Goal: Transaction & Acquisition: Obtain resource

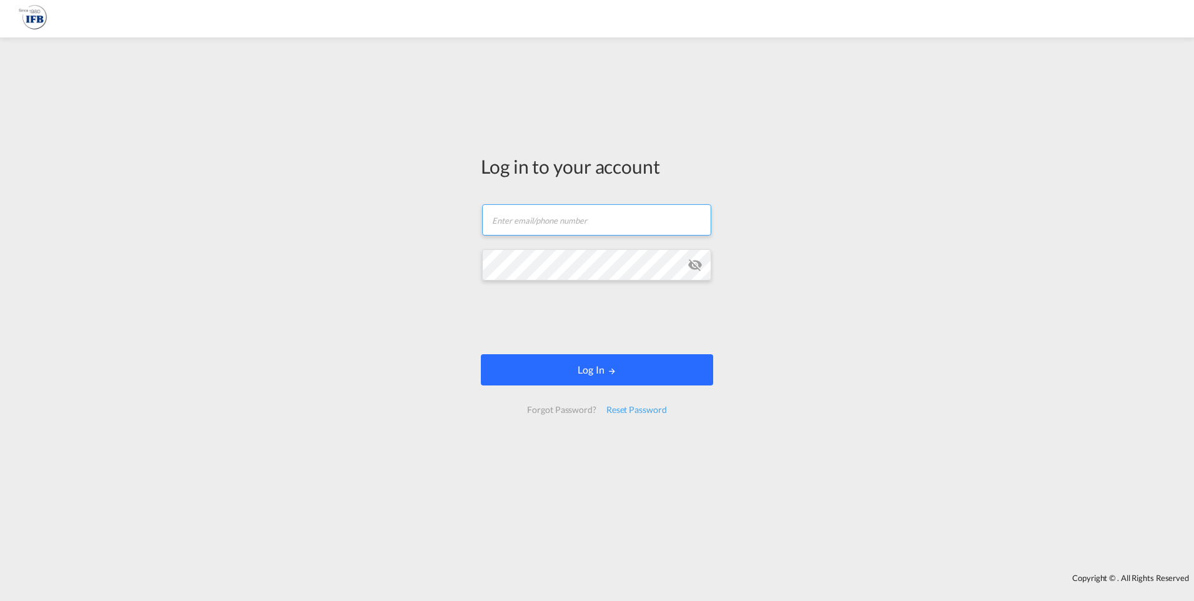
type input "o.metayer@france-ifbgroup.net"
click at [593, 372] on button "Log In" at bounding box center [597, 369] width 232 height 31
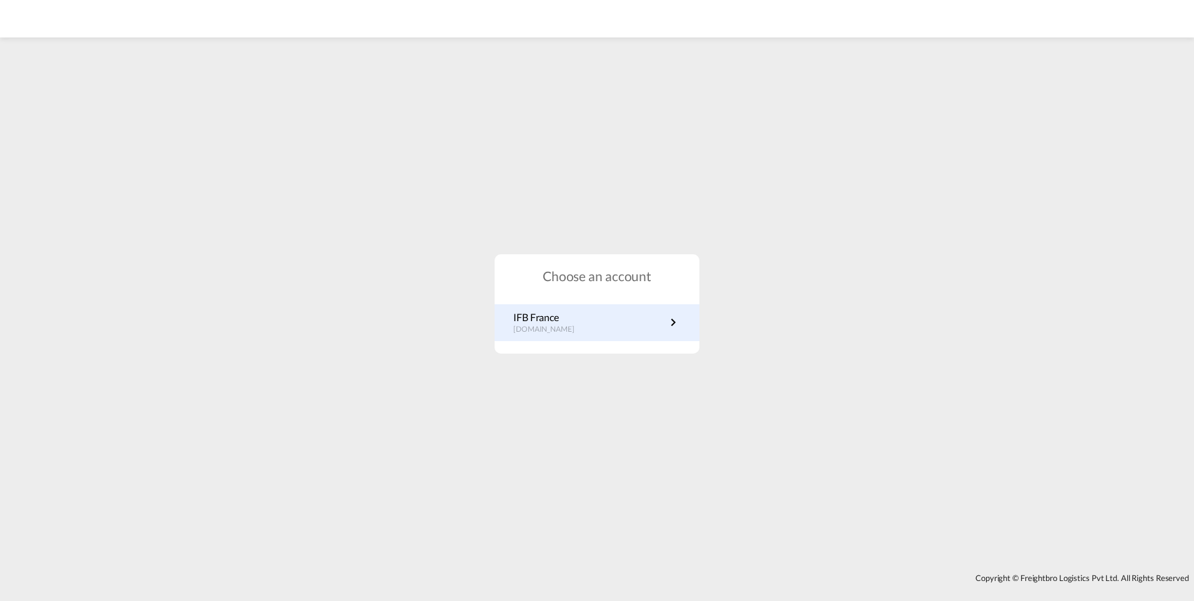
click at [556, 329] on p "fr.portal.ifb.com" at bounding box center [550, 329] width 74 height 11
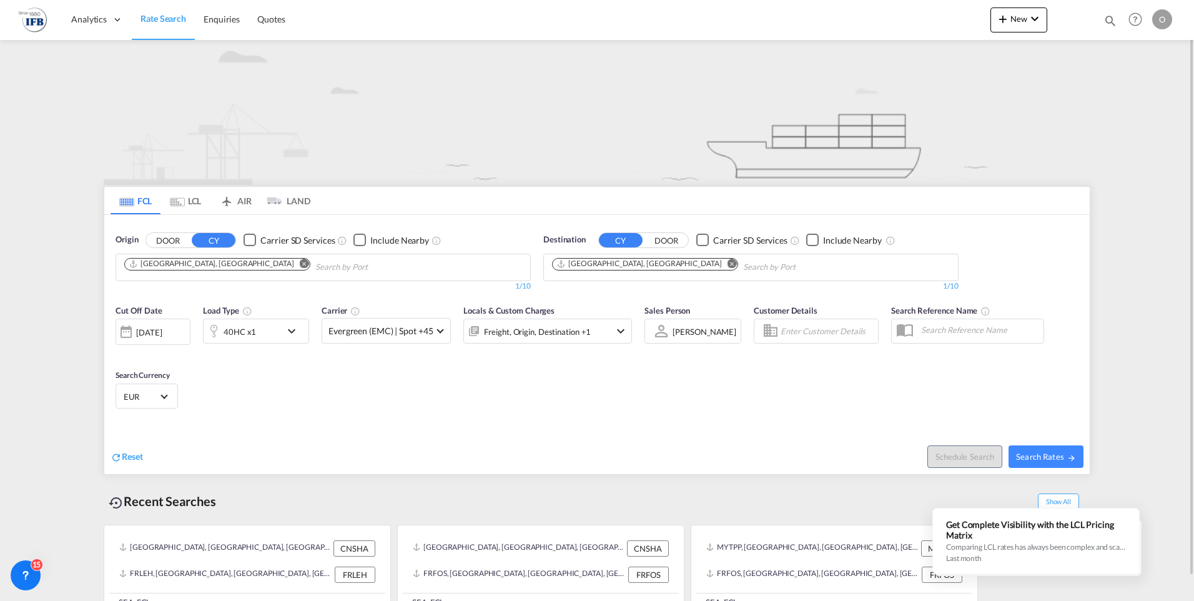
click at [300, 265] on md-icon "Remove" at bounding box center [304, 263] width 9 height 9
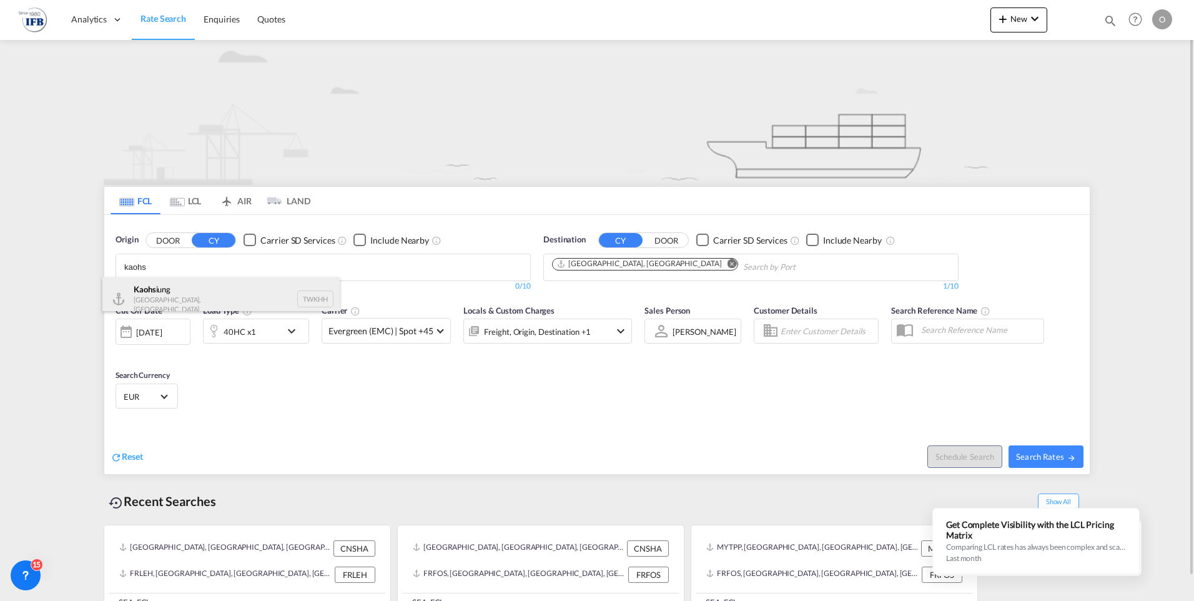
type input "kaohs"
click at [172, 294] on div "Kaohs iung [GEOGRAPHIC_DATA], Province of [GEOGRAPHIC_DATA] TWKHH" at bounding box center [220, 298] width 237 height 43
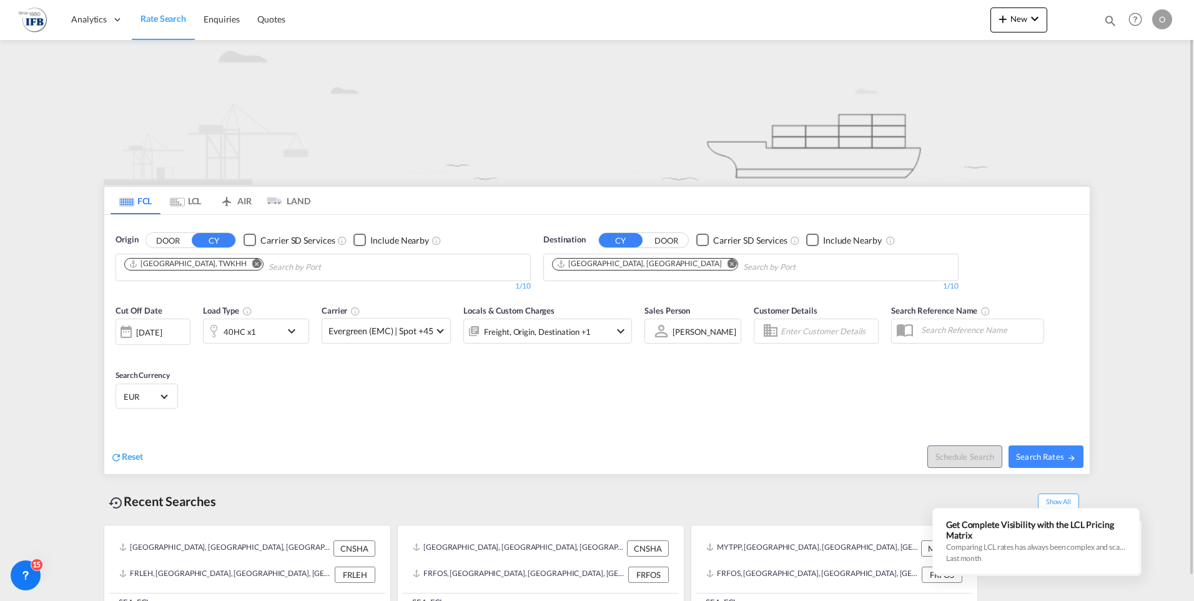
click at [727, 264] on md-icon "Remove" at bounding box center [731, 263] width 9 height 9
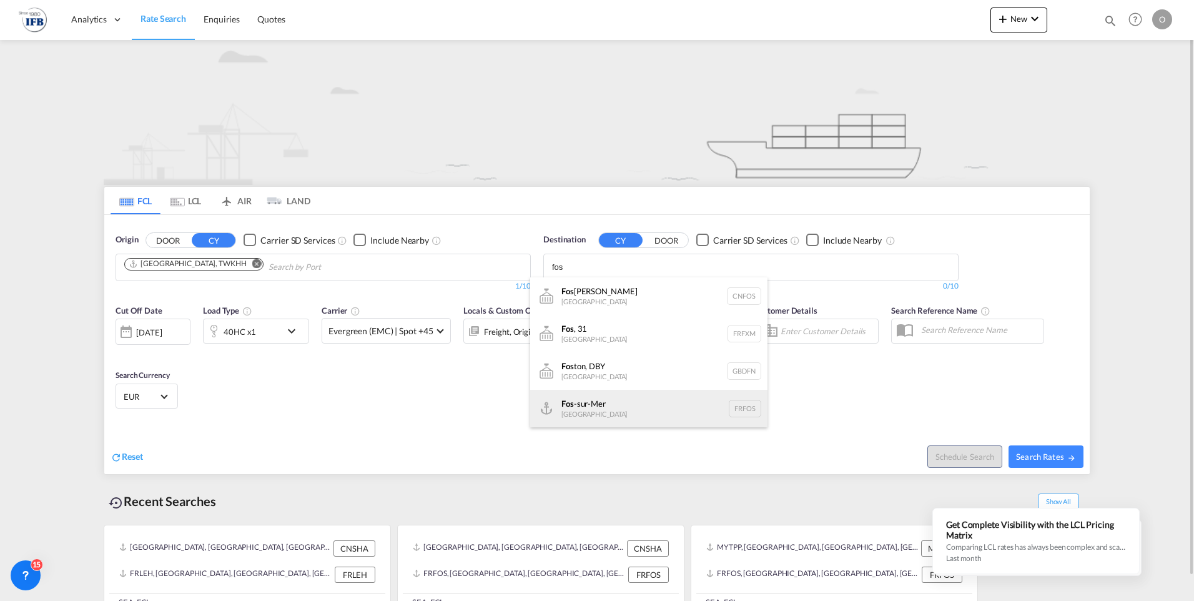
type input "fos"
click at [566, 410] on div "Fos -sur-Mer [GEOGRAPHIC_DATA] [GEOGRAPHIC_DATA]" at bounding box center [648, 408] width 237 height 37
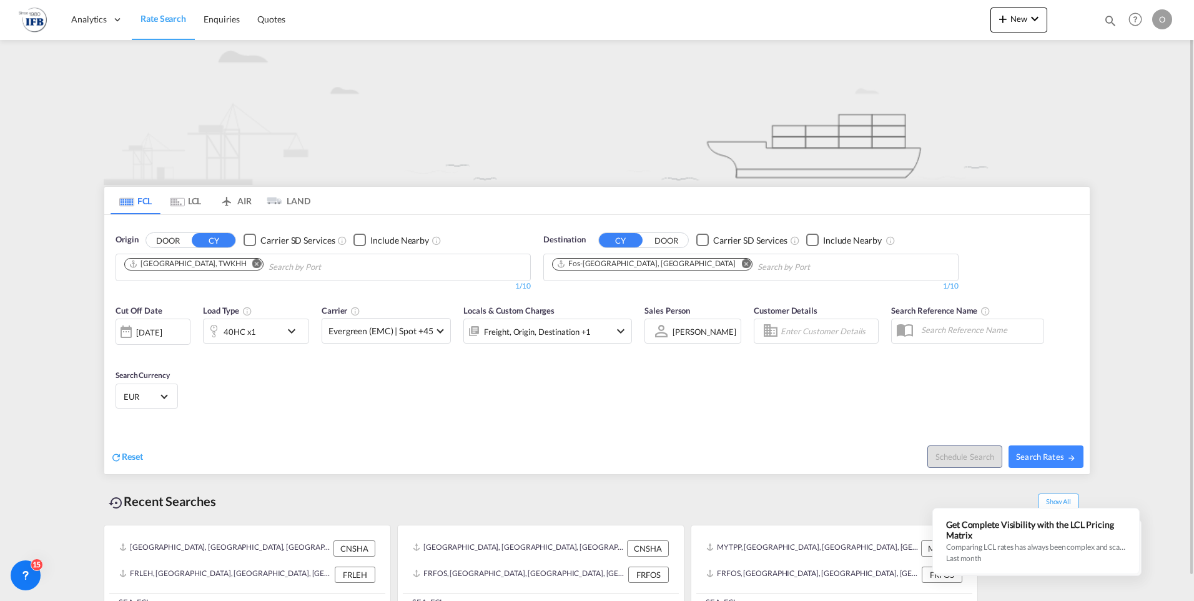
click at [293, 326] on md-icon "icon-chevron-down" at bounding box center [294, 330] width 21 height 15
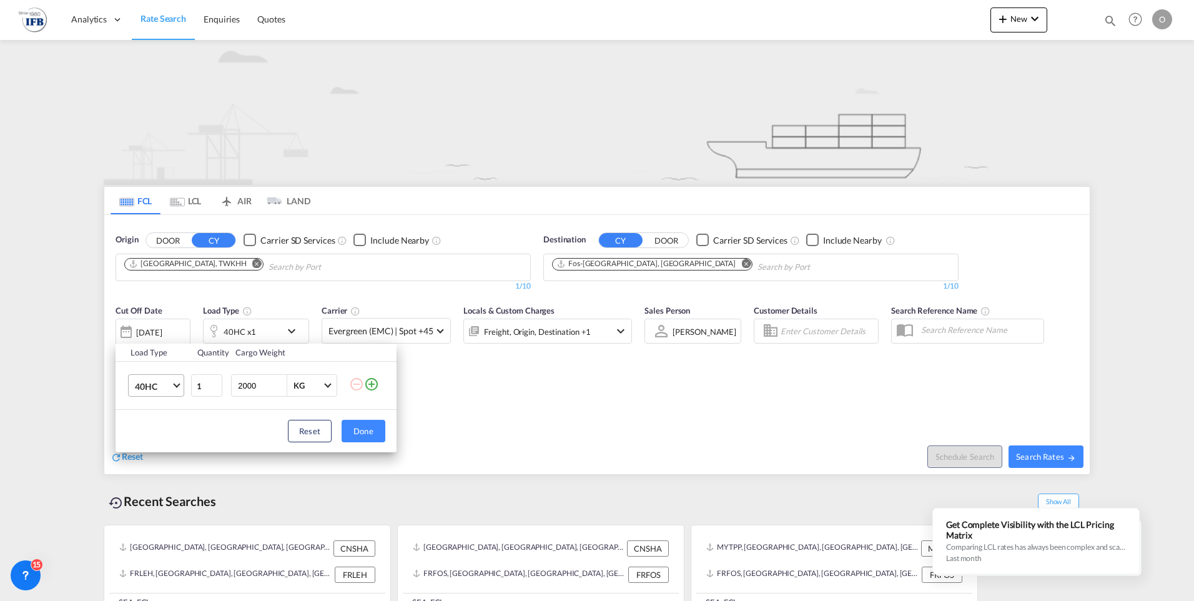
click at [147, 385] on span "40HC" at bounding box center [153, 386] width 36 height 12
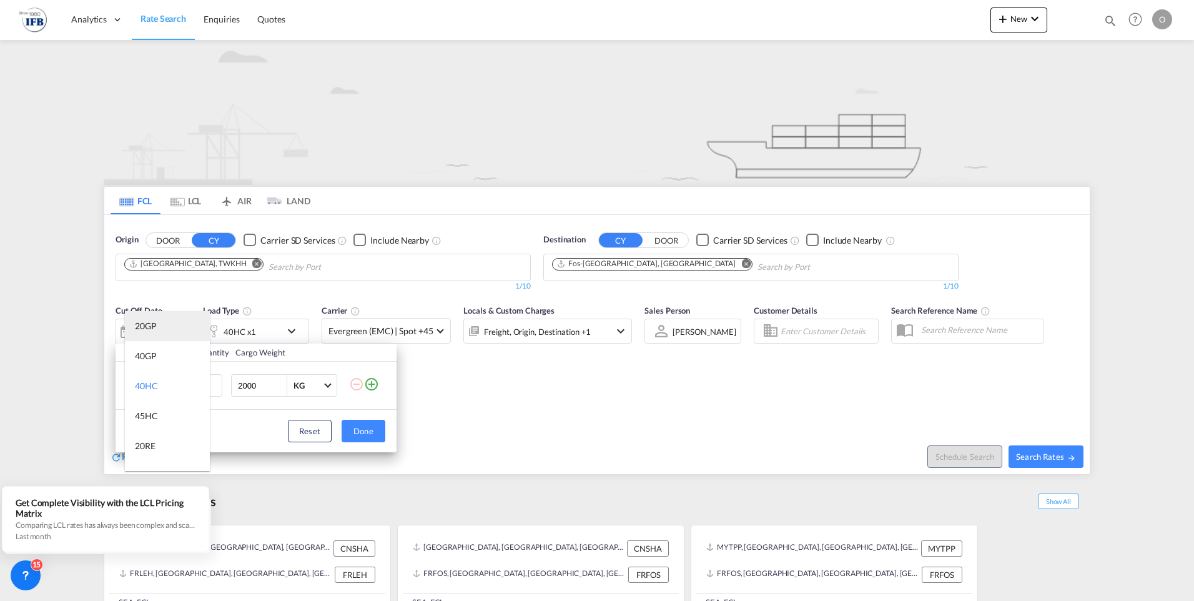
click at [155, 327] on div "20GP" at bounding box center [146, 326] width 22 height 12
click at [368, 431] on button "Done" at bounding box center [364, 431] width 44 height 22
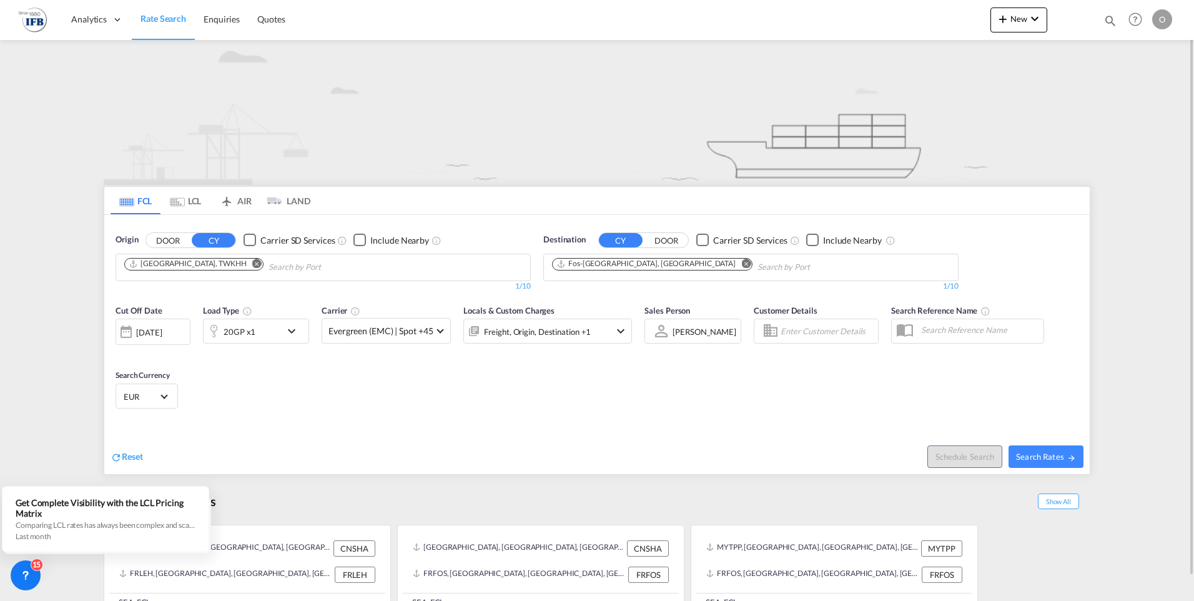
click at [147, 337] on div "[DATE]" at bounding box center [149, 332] width 26 height 11
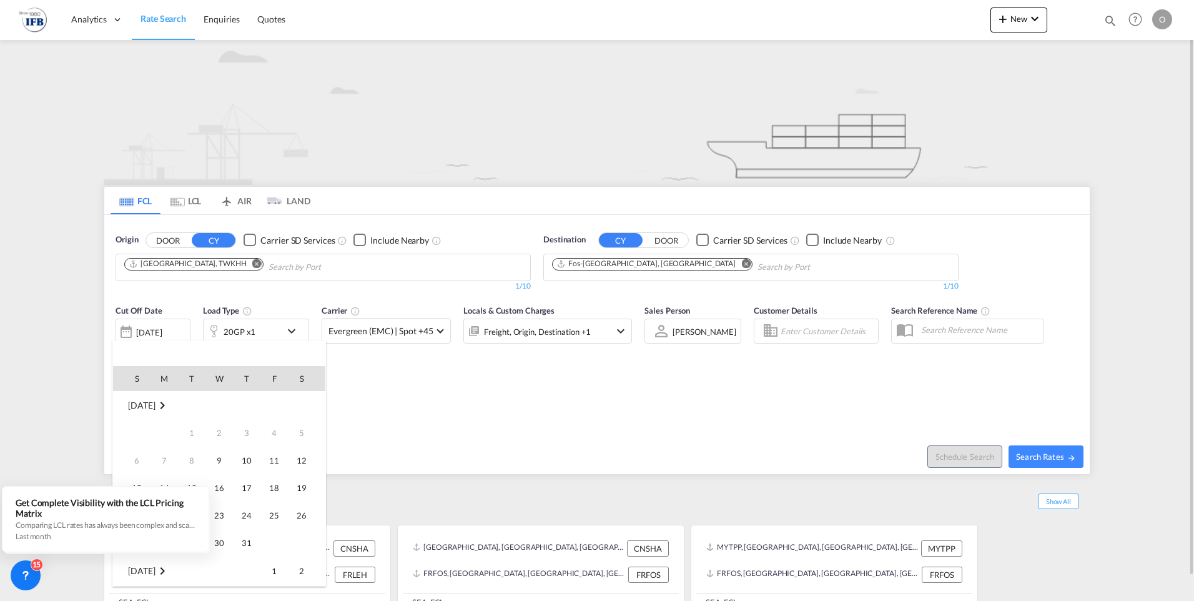
scroll to position [496, 0]
click at [244, 461] on span "16" at bounding box center [246, 460] width 25 height 25
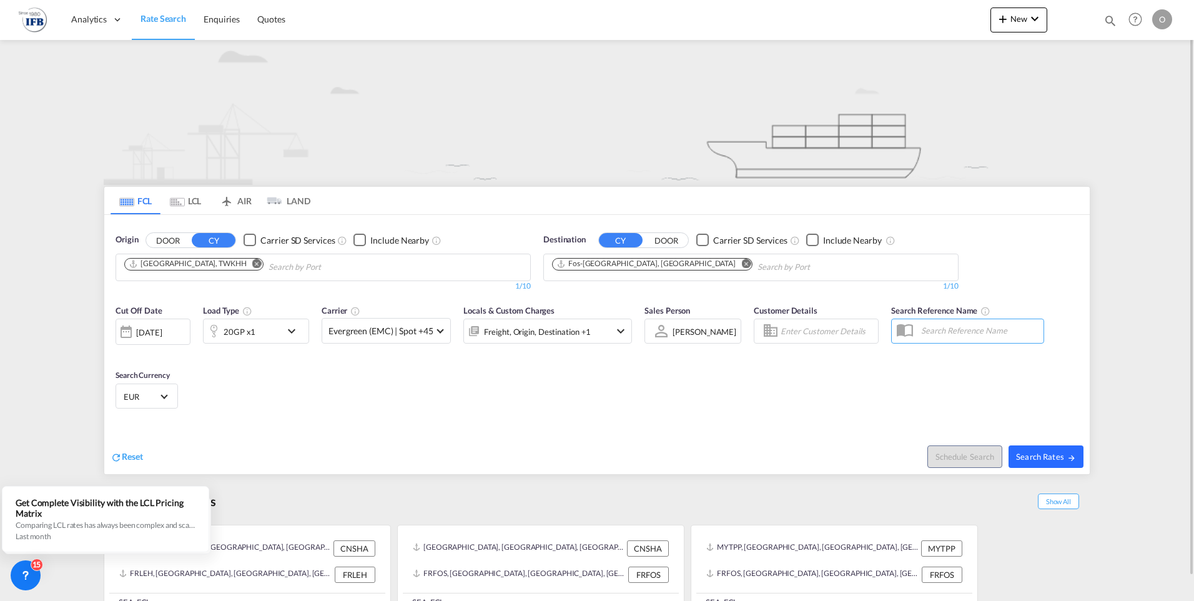
click at [1036, 456] on span "Search Rates" at bounding box center [1046, 456] width 60 height 10
type input "TWKHH to FRFOS / [DATE]"
